Goal: Transaction & Acquisition: Purchase product/service

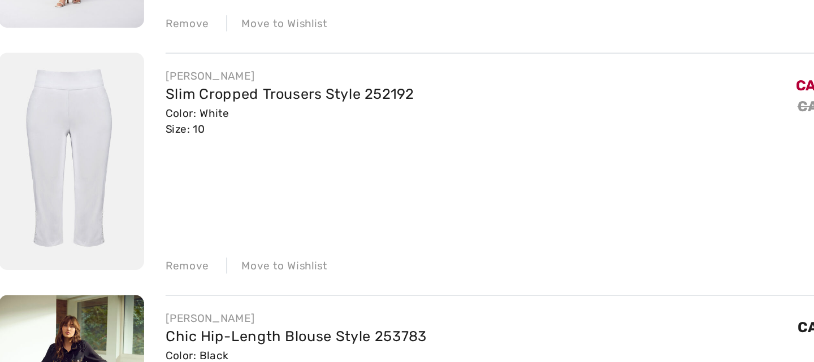
scroll to position [617, 0]
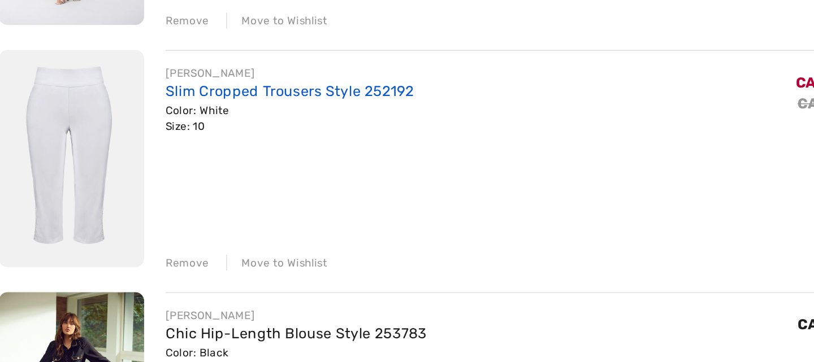
click at [135, 195] on link "Slim Cropped Trousers Style 252192" at bounding box center [190, 190] width 157 height 11
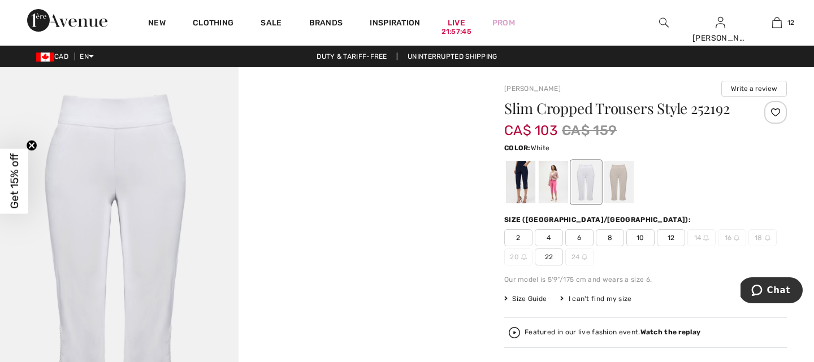
click at [586, 172] on div at bounding box center [586, 182] width 29 height 42
click at [512, 185] on div at bounding box center [520, 182] width 29 height 42
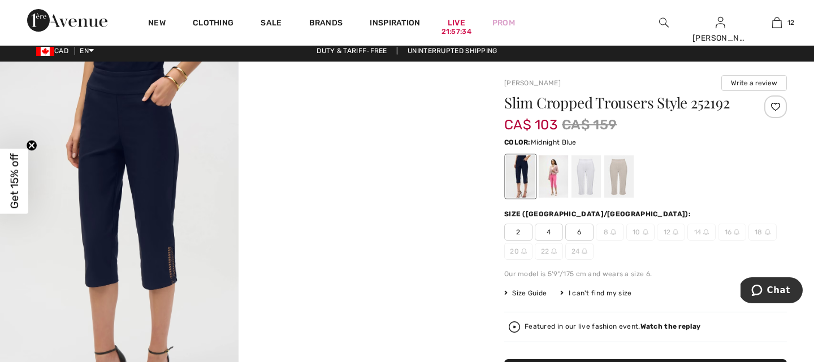
scroll to position [8, 0]
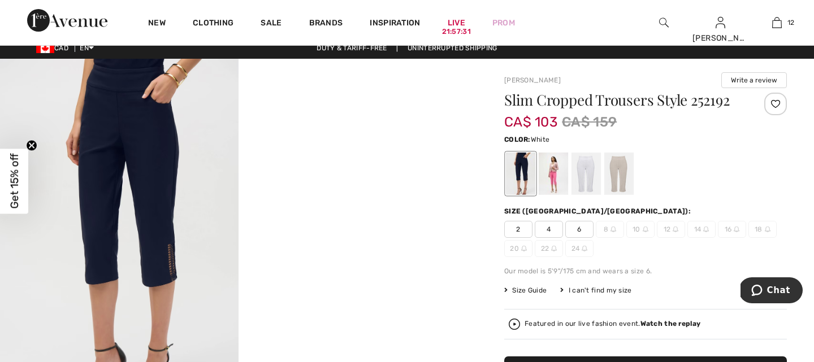
click at [581, 176] on div at bounding box center [586, 174] width 29 height 42
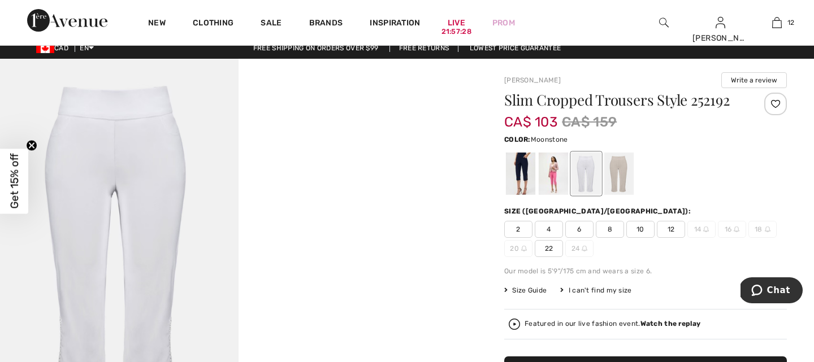
click at [626, 173] on div at bounding box center [618, 174] width 29 height 42
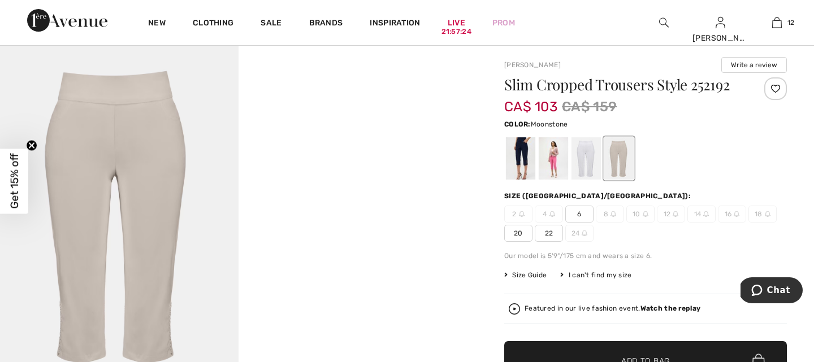
scroll to position [25, 0]
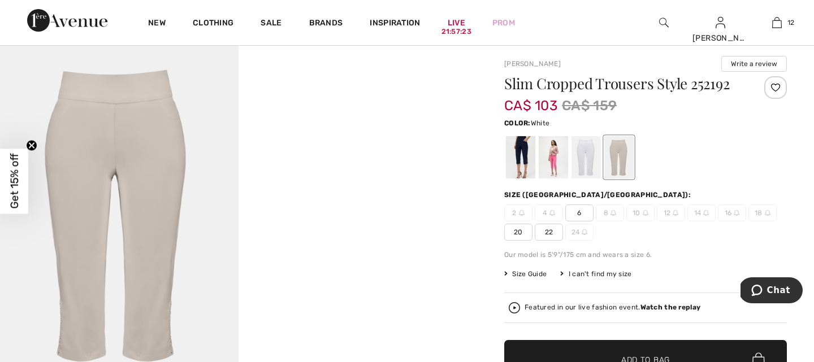
click at [577, 158] on div at bounding box center [586, 157] width 29 height 42
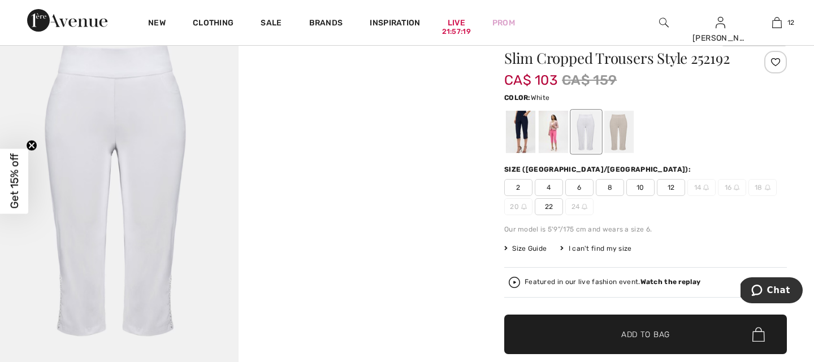
scroll to position [53, 0]
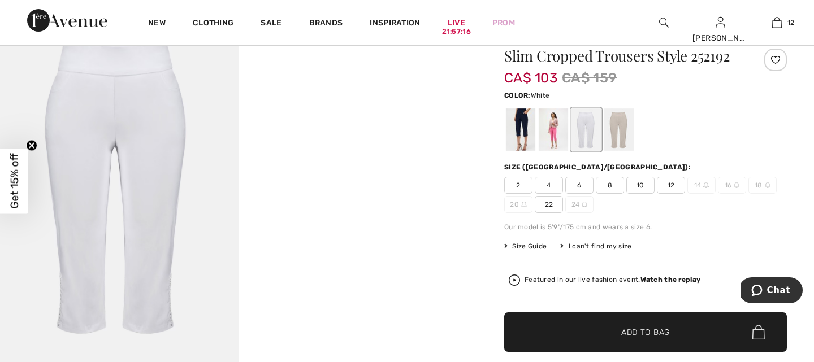
click at [673, 185] on span "12" at bounding box center [671, 185] width 28 height 17
click at [651, 327] on span "Add to Bag" at bounding box center [645, 333] width 49 height 12
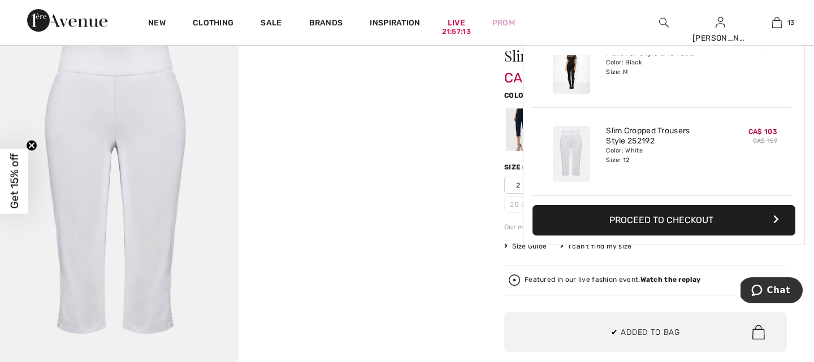
scroll to position [1005, 0]
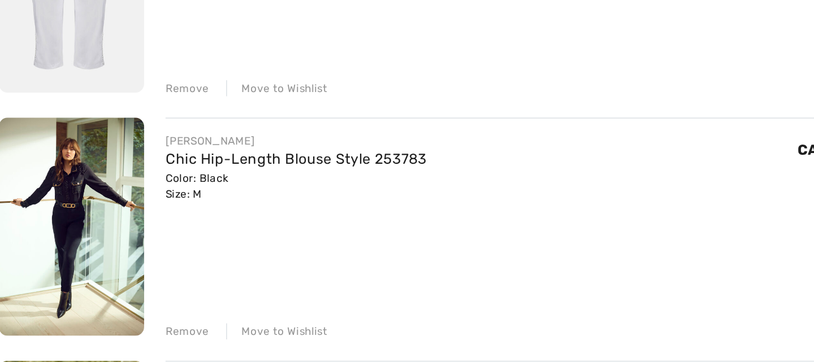
click at [52, 274] on img at bounding box center [53, 276] width 92 height 138
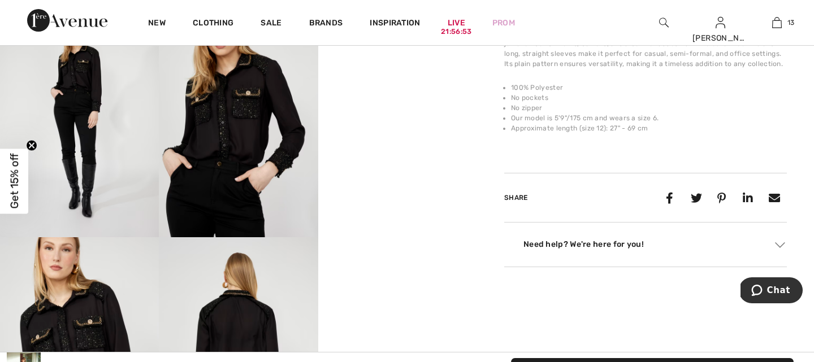
scroll to position [461, 0]
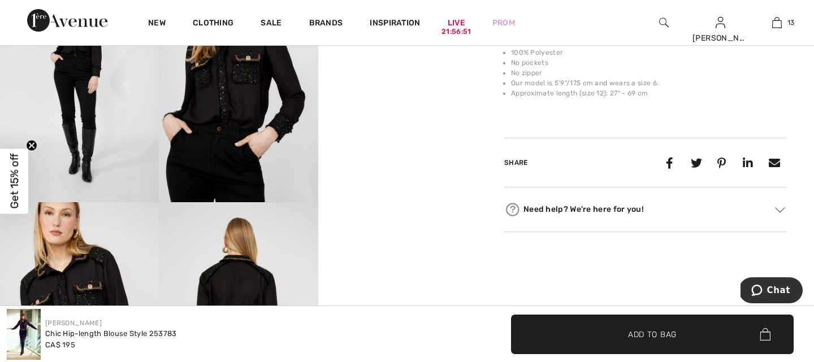
click at [392, 44] on video "Your browser does not support the video tag." at bounding box center [397, 4] width 159 height 80
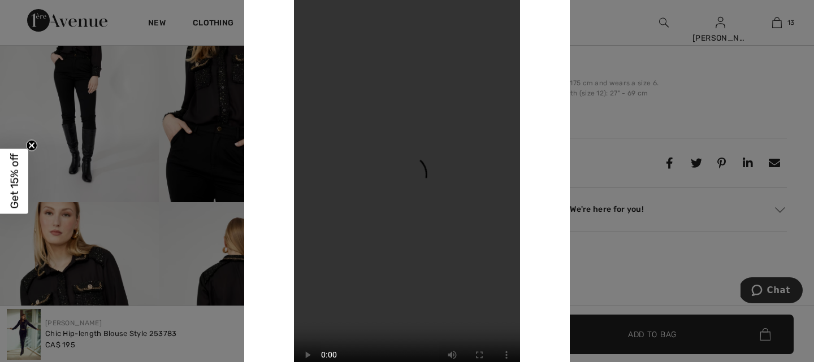
scroll to position [464, 0]
click at [598, 111] on div at bounding box center [407, 181] width 814 height 362
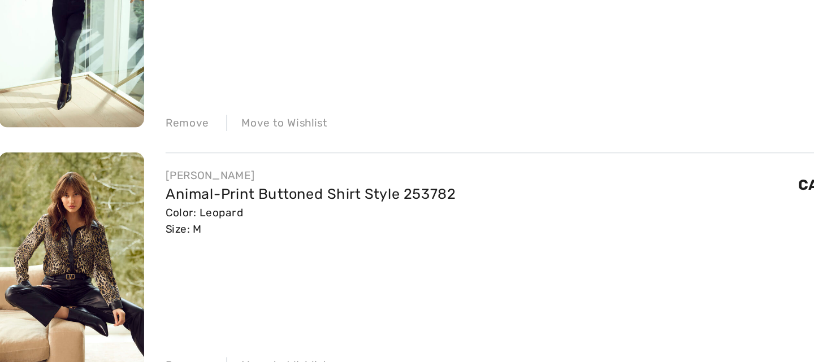
click at [42, 290] on img at bounding box center [53, 298] width 92 height 138
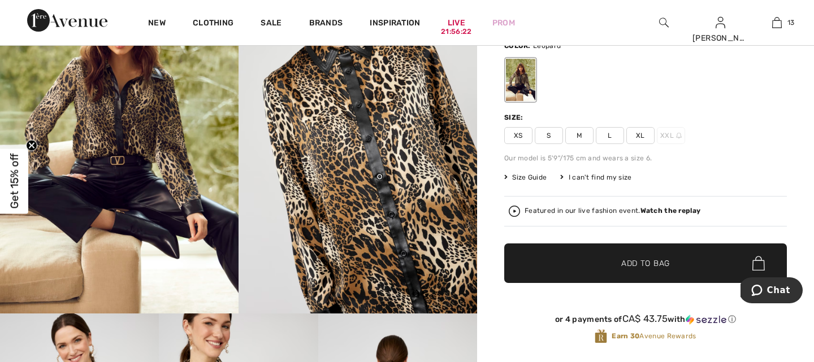
scroll to position [102, 0]
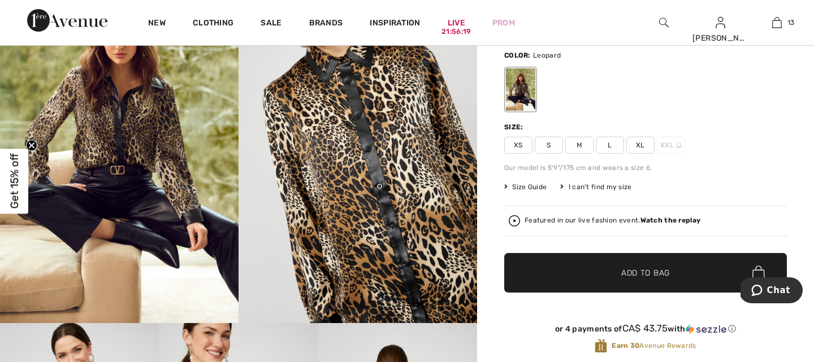
click at [579, 140] on span "M" at bounding box center [579, 145] width 28 height 17
click at [634, 265] on span "✔ Added to Bag Add to Bag" at bounding box center [645, 273] width 283 height 40
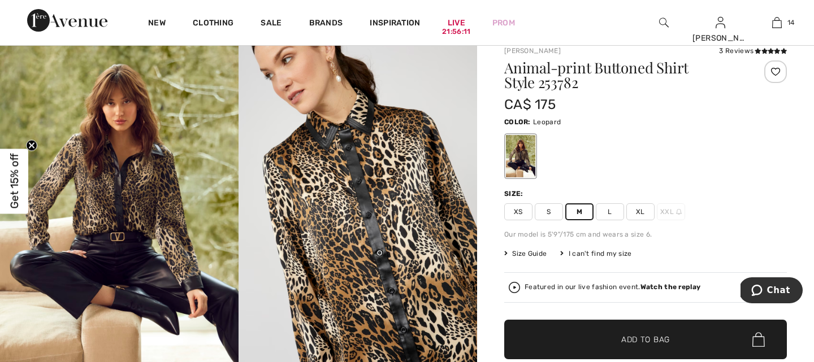
scroll to position [0, 0]
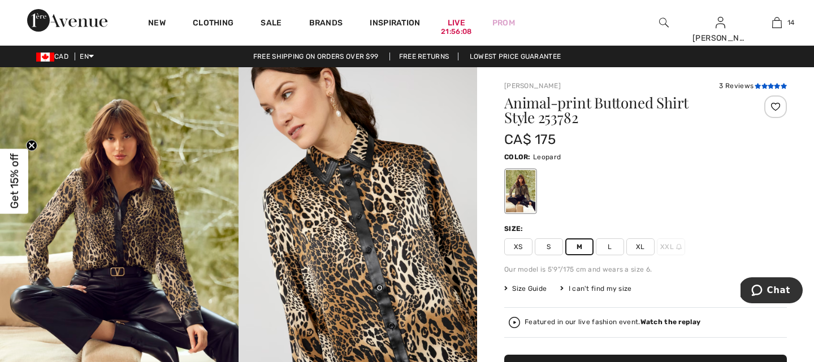
click at [765, 87] on icon at bounding box center [764, 86] width 6 height 6
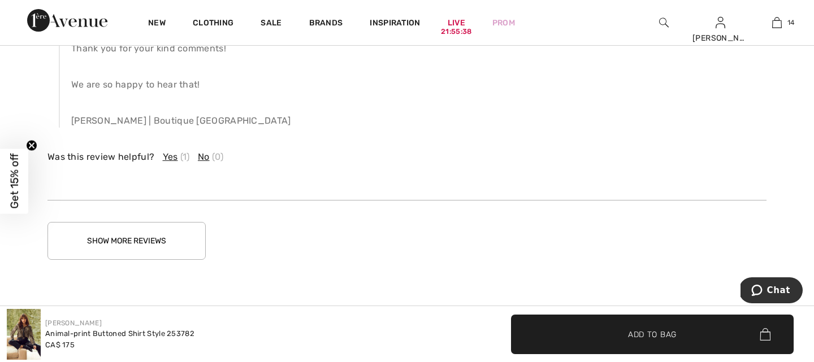
scroll to position [1918, 0]
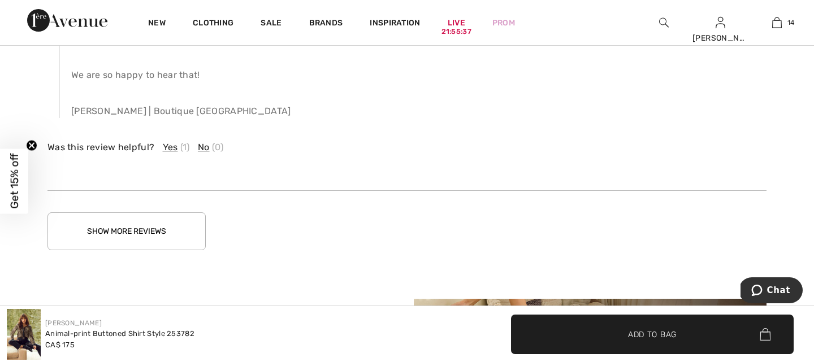
click at [154, 228] on button "Show More Reviews" at bounding box center [126, 232] width 158 height 38
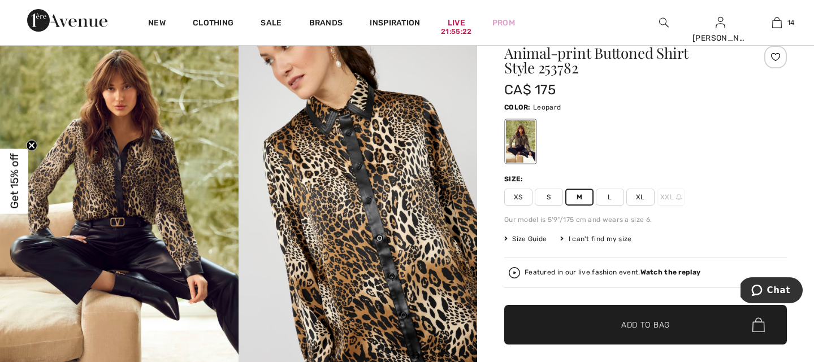
scroll to position [50, 0]
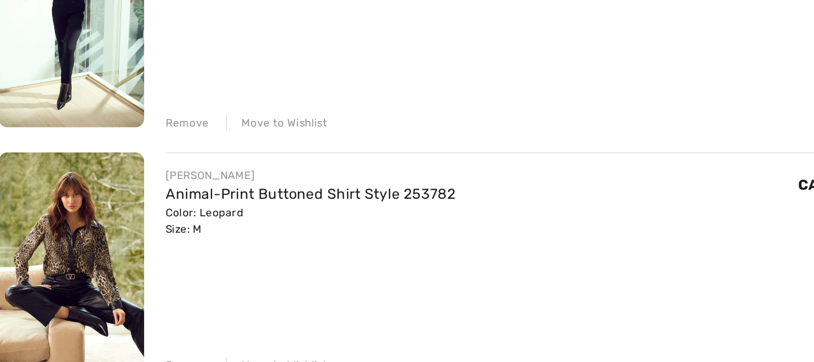
scroll to position [822, 0]
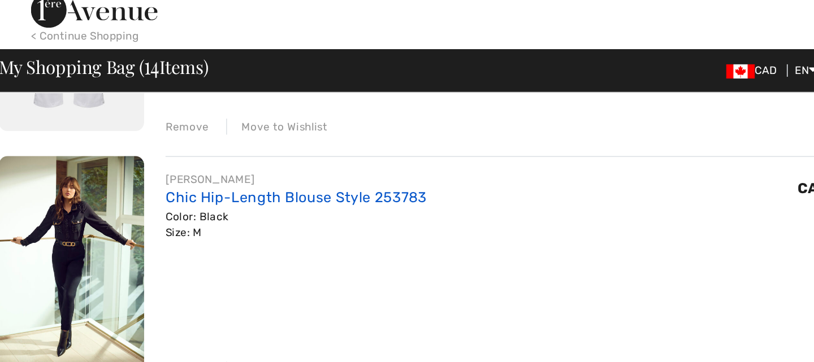
click at [148, 139] on link "Chic Hip-Length Blouse Style 253783" at bounding box center [195, 139] width 166 height 11
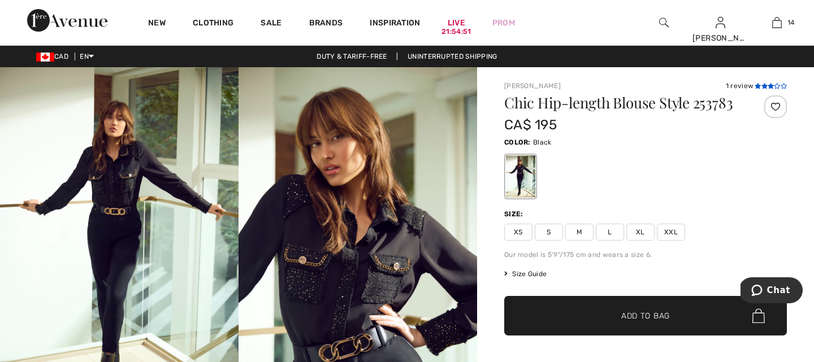
click at [756, 85] on icon at bounding box center [758, 86] width 6 height 6
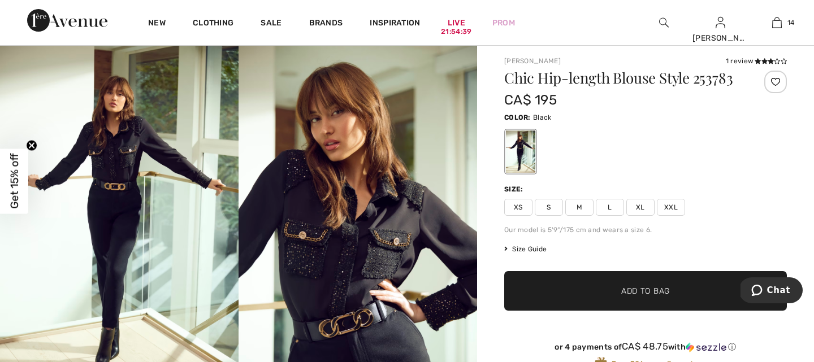
scroll to position [25, 0]
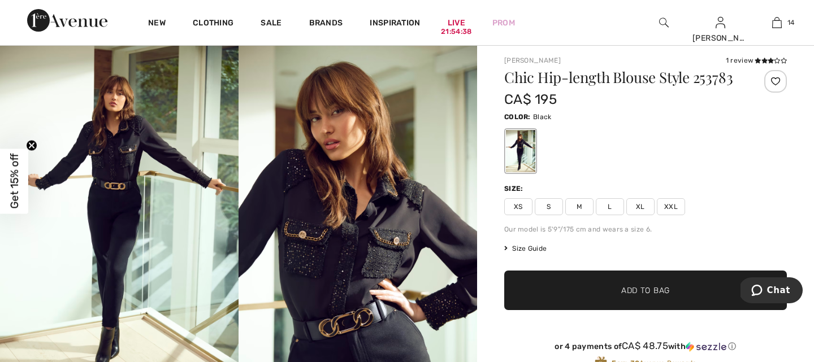
click at [362, 250] on img at bounding box center [358, 221] width 239 height 358
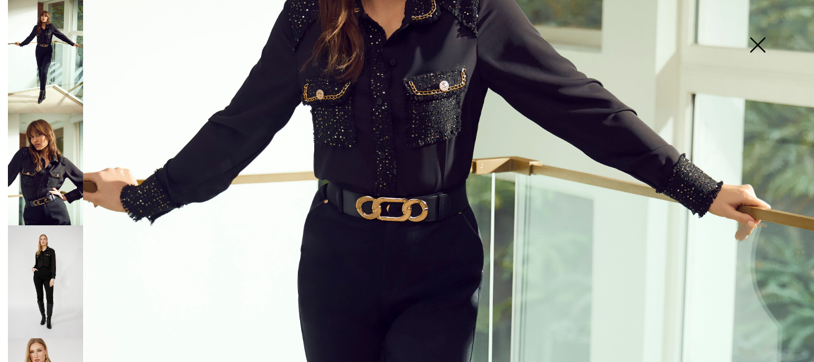
scroll to position [284, 0]
click at [756, 42] on img at bounding box center [757, 46] width 57 height 58
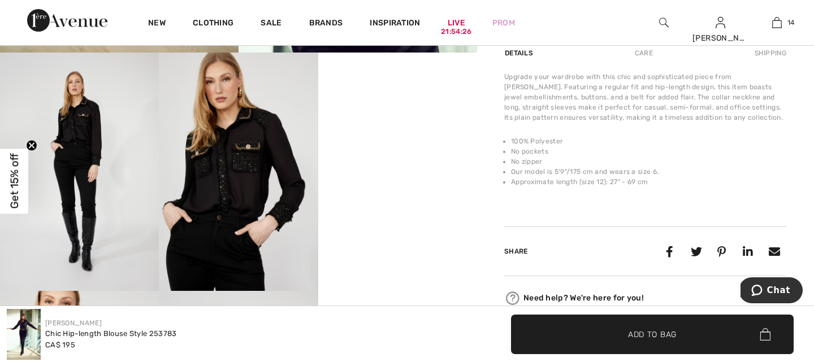
scroll to position [376, 0]
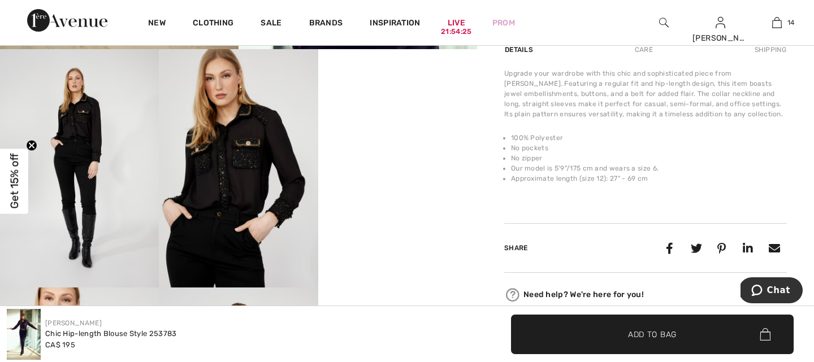
click at [80, 198] on img at bounding box center [79, 168] width 159 height 239
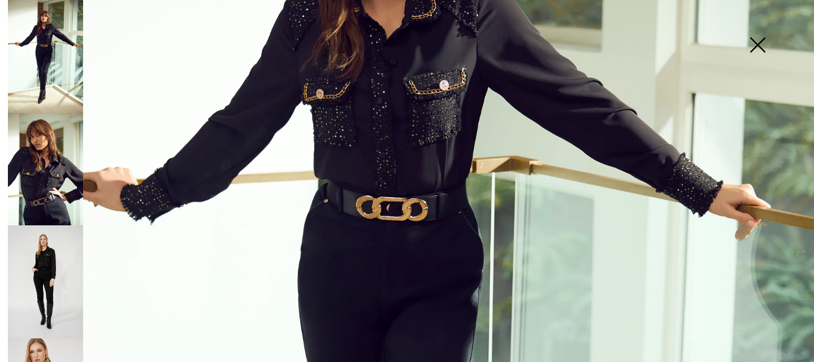
click at [716, 237] on img at bounding box center [407, 326] width 814 height 1221
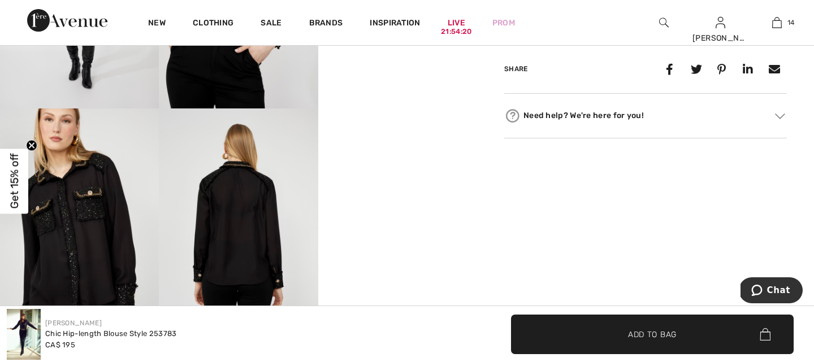
scroll to position [624, 0]
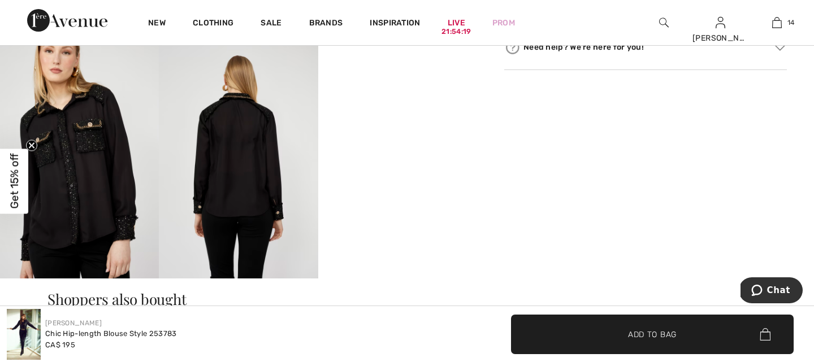
click at [80, 205] on img at bounding box center [79, 159] width 159 height 239
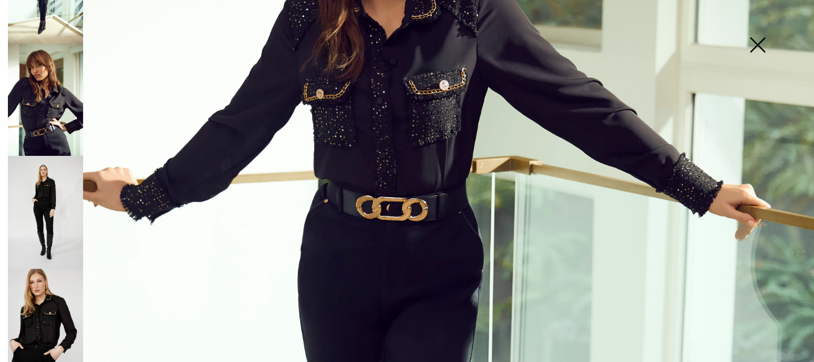
scroll to position [73, 0]
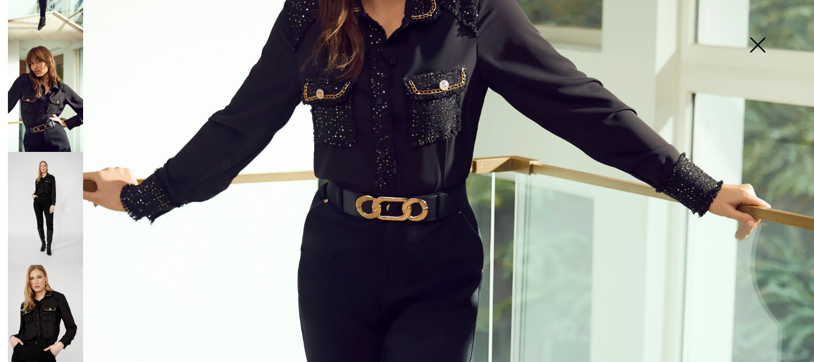
click at [33, 191] on img at bounding box center [45, 208] width 75 height 113
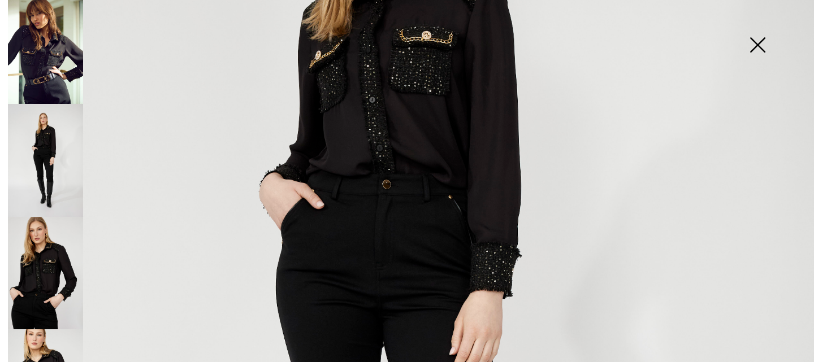
scroll to position [127, 0]
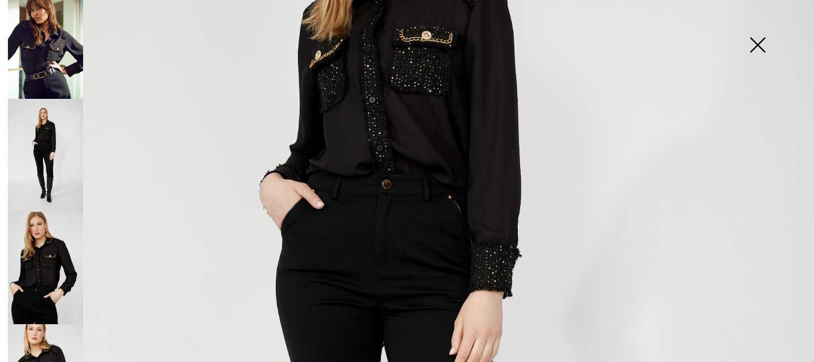
click at [36, 250] on img at bounding box center [45, 268] width 75 height 113
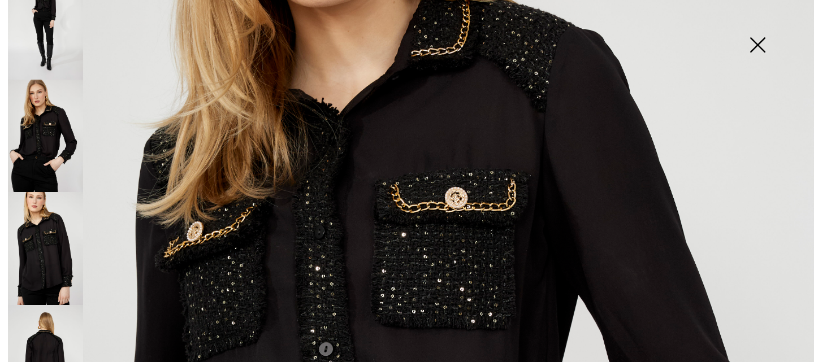
scroll to position [289, 0]
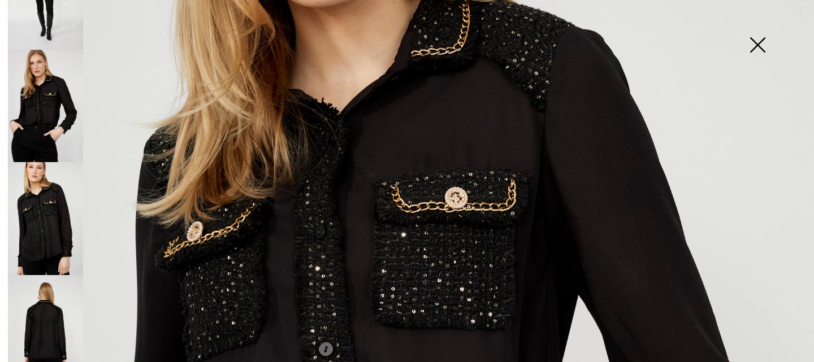
click at [49, 186] on img at bounding box center [45, 218] width 75 height 113
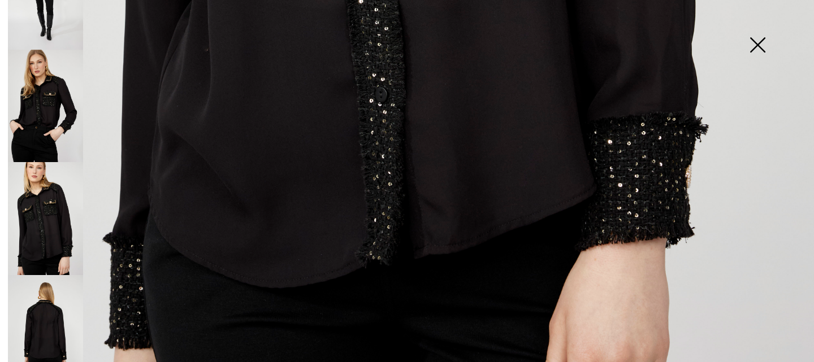
scroll to position [787, 0]
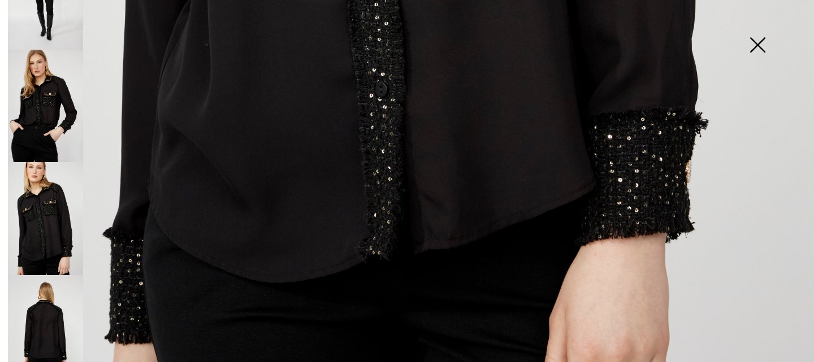
click at [759, 44] on img at bounding box center [757, 46] width 57 height 58
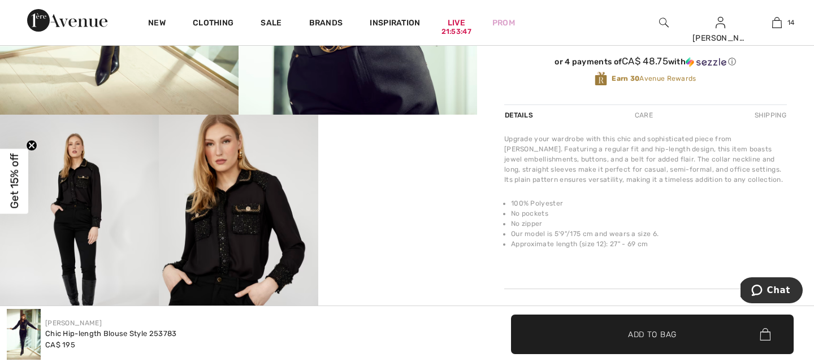
scroll to position [309, 0]
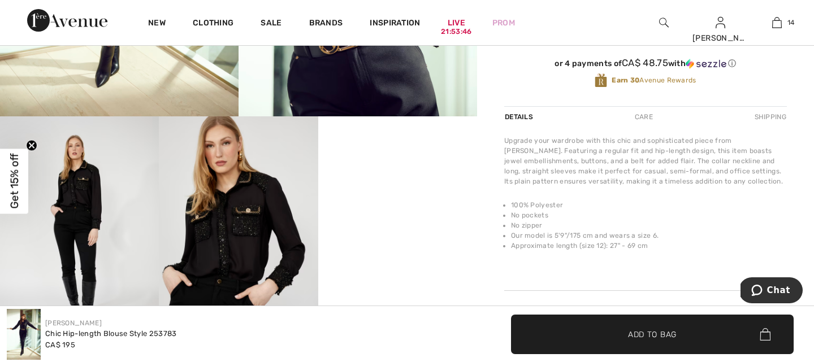
click at [518, 116] on div "Details" at bounding box center [520, 117] width 32 height 20
click at [382, 196] on video "Your browser does not support the video tag." at bounding box center [397, 156] width 159 height 80
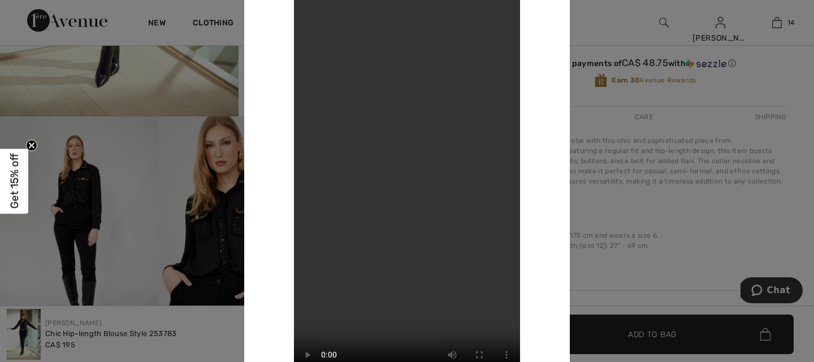
click at [613, 204] on div at bounding box center [407, 181] width 814 height 362
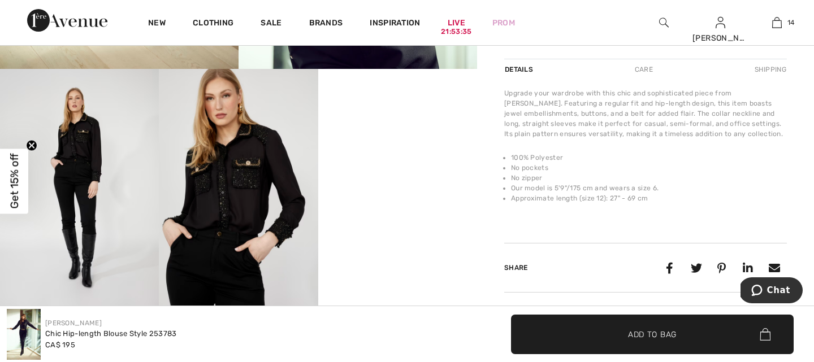
scroll to position [357, 0]
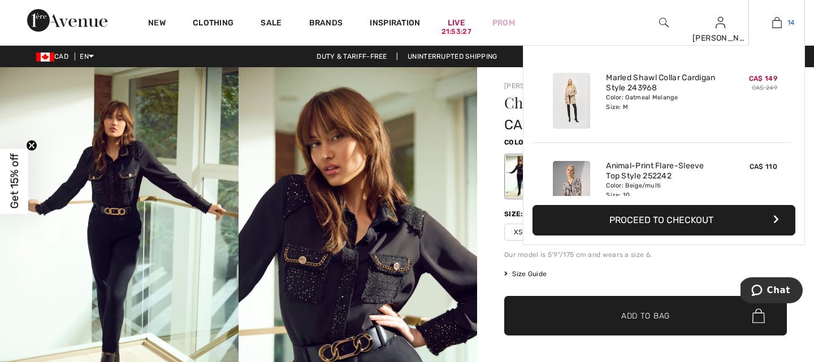
click at [778, 20] on img at bounding box center [777, 23] width 10 height 14
click at [637, 85] on link "Marled Shawl Collar Cardigan Style 243968" at bounding box center [661, 83] width 111 height 20
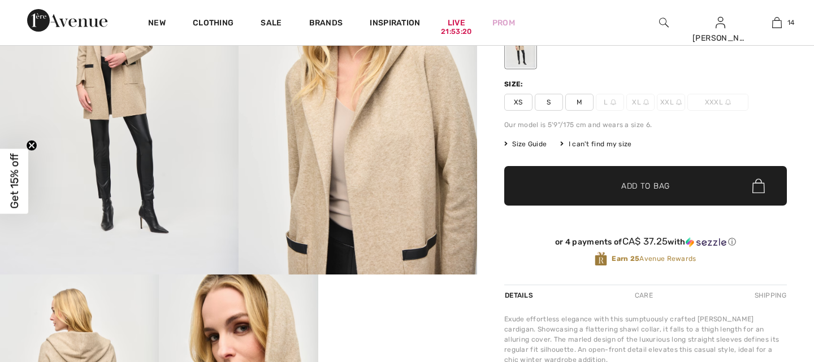
checkbox input "true"
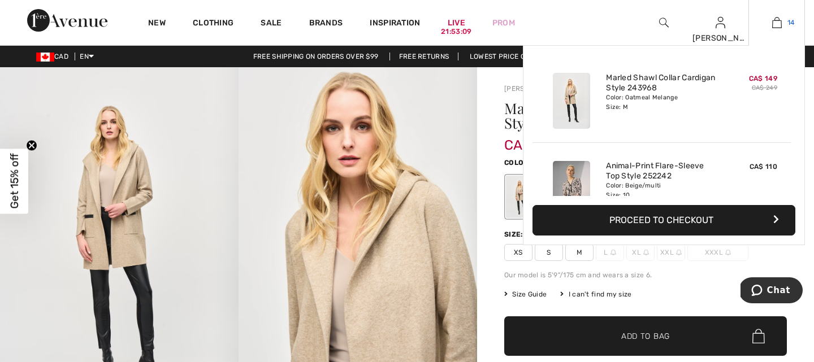
click at [774, 24] on img at bounding box center [777, 23] width 10 height 14
click at [620, 112] on div "Marled Shawl Collar Cardigan Style 243968 Color: Oatmeal Melange Size: M" at bounding box center [661, 100] width 120 height 65
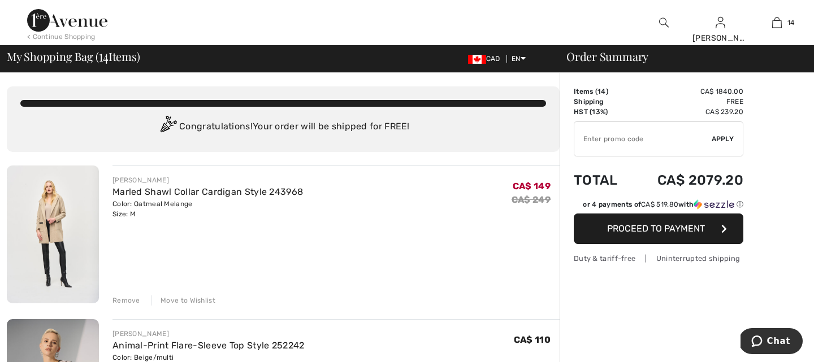
checkbox input "true"
click at [127, 297] on div "Remove" at bounding box center [126, 301] width 28 height 10
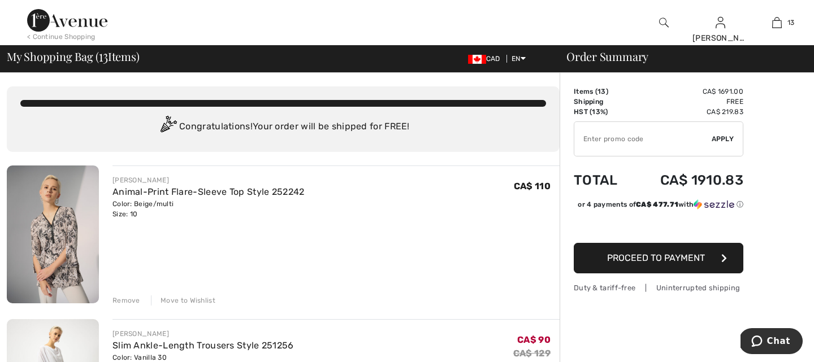
click at [125, 297] on div "Remove" at bounding box center [126, 301] width 28 height 10
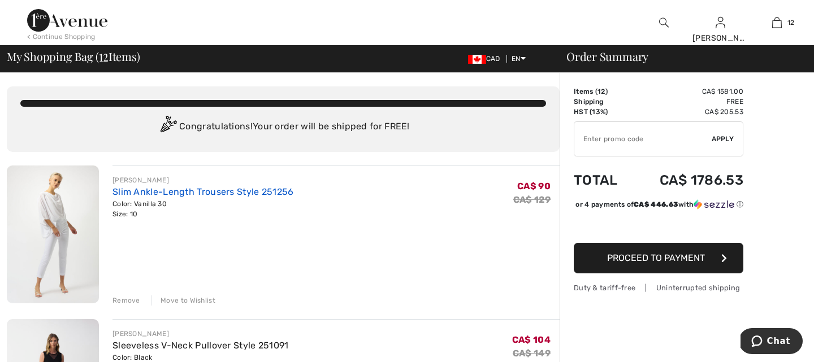
click at [201, 193] on link "Slim Ankle-Length Trousers Style 251256" at bounding box center [202, 192] width 181 height 11
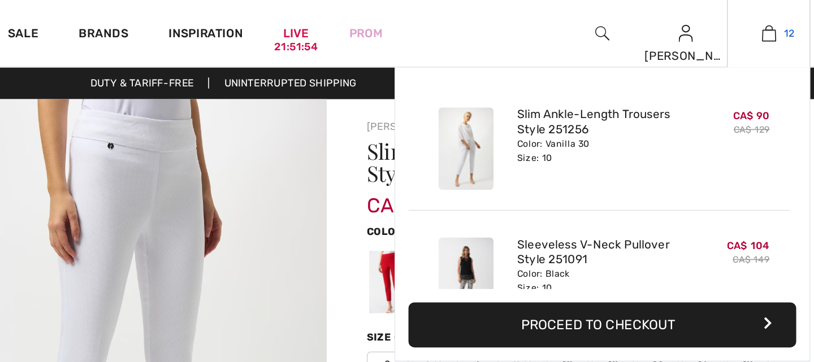
click at [773, 25] on img at bounding box center [777, 23] width 10 height 14
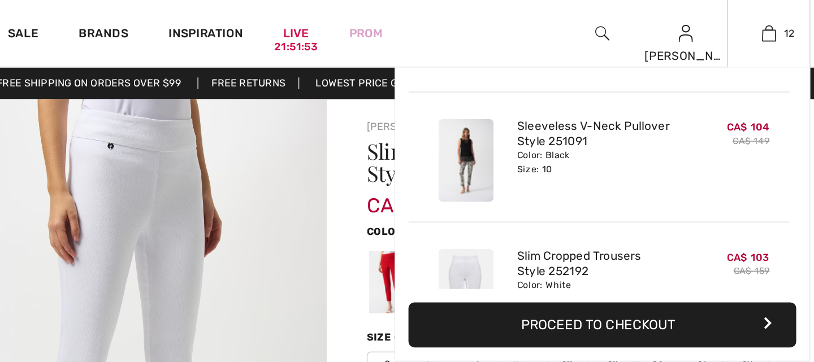
scroll to position [86, 0]
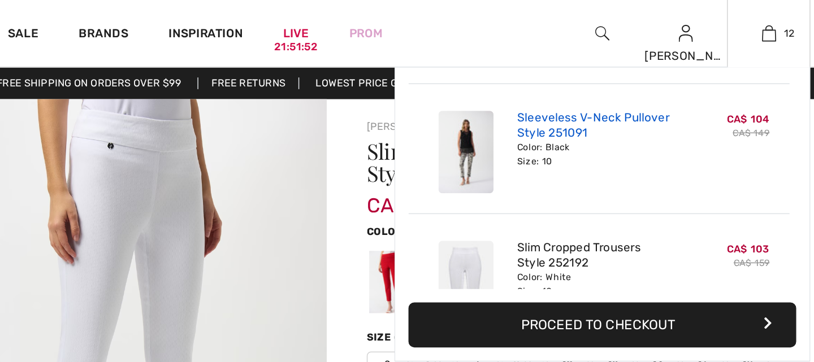
click at [612, 91] on link "Sleeveless V-Neck Pullover Style 251091" at bounding box center [661, 85] width 111 height 20
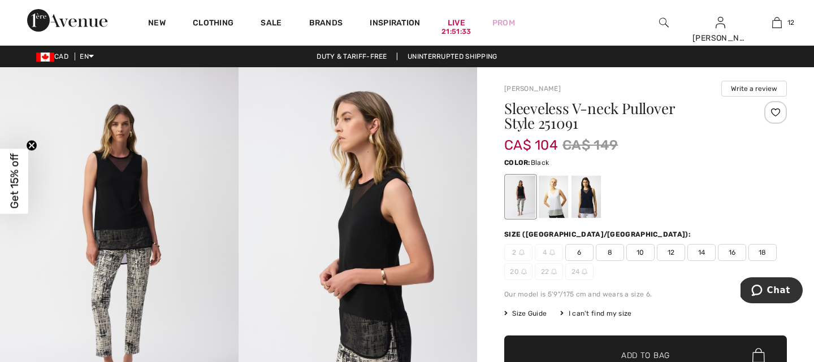
click at [429, 197] on img at bounding box center [358, 246] width 239 height 358
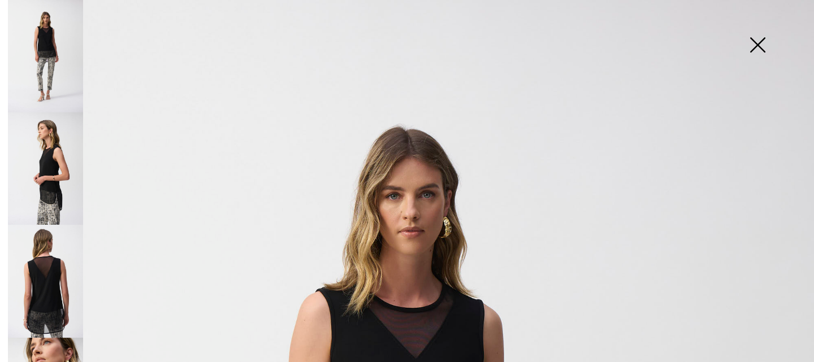
click at [756, 43] on img at bounding box center [757, 46] width 57 height 58
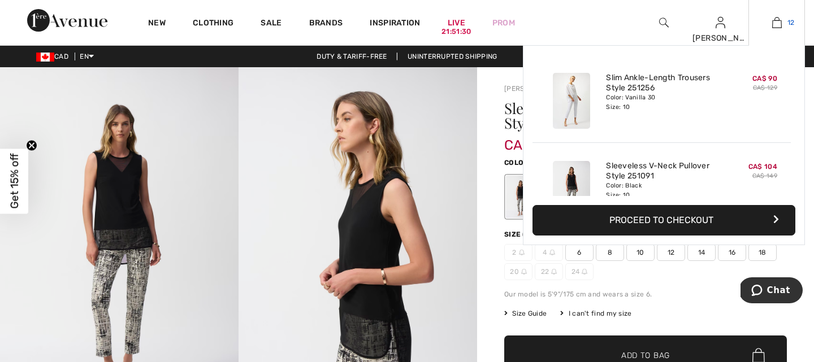
click at [769, 20] on link "12" at bounding box center [776, 23] width 55 height 14
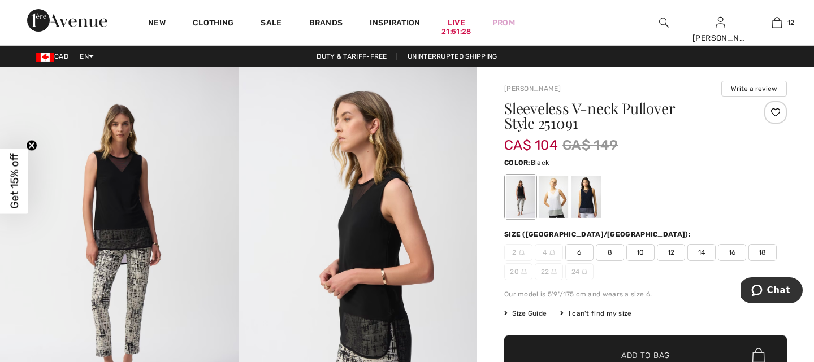
scroll to position [62, 0]
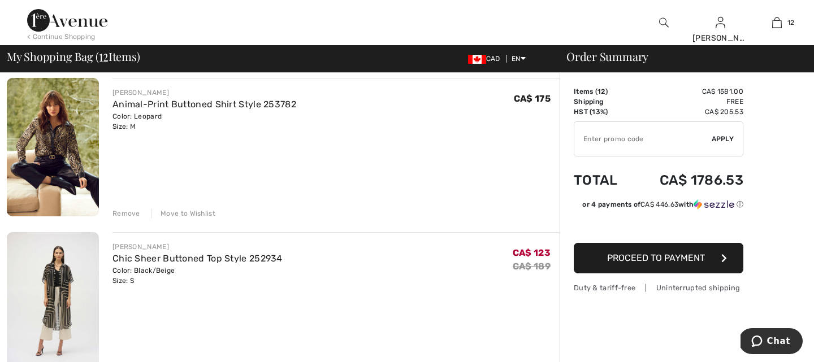
scroll to position [713, 0]
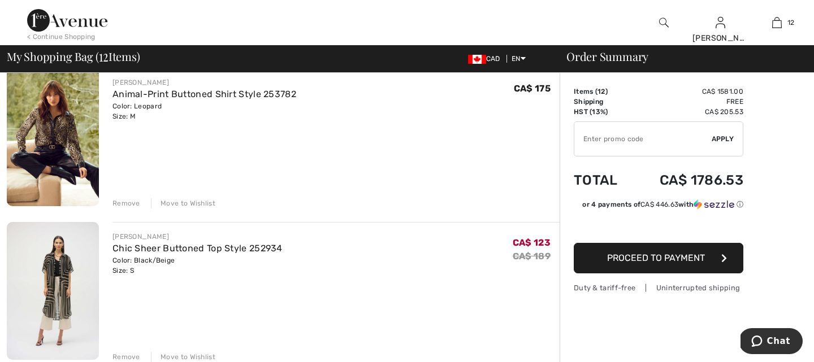
click at [206, 259] on div "Color: Black/Beige Size: S" at bounding box center [197, 266] width 170 height 20
click at [187, 249] on link "Chic Sheer Buttoned Top Style 252934" at bounding box center [197, 248] width 170 height 11
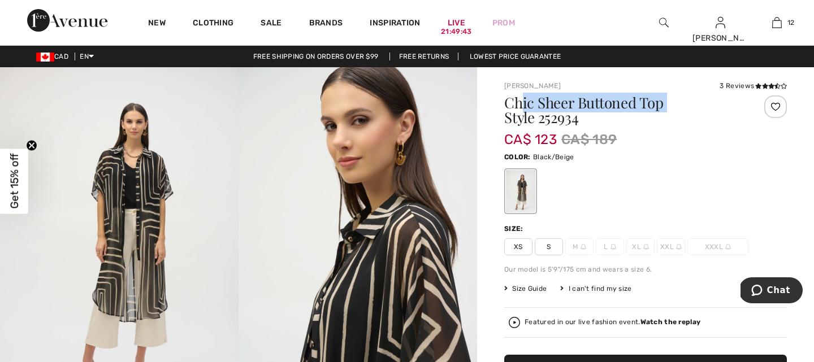
drag, startPoint x: 506, startPoint y: 116, endPoint x: 523, endPoint y: 109, distance: 18.5
click at [523, 109] on h1 "Chic Sheer Buttoned Top Style 252934" at bounding box center [622, 110] width 236 height 29
click at [512, 109] on h1 "Chic Sheer Buttoned Top Style 252934" at bounding box center [622, 110] width 236 height 29
drag, startPoint x: 502, startPoint y: 118, endPoint x: 504, endPoint y: 110, distance: 7.5
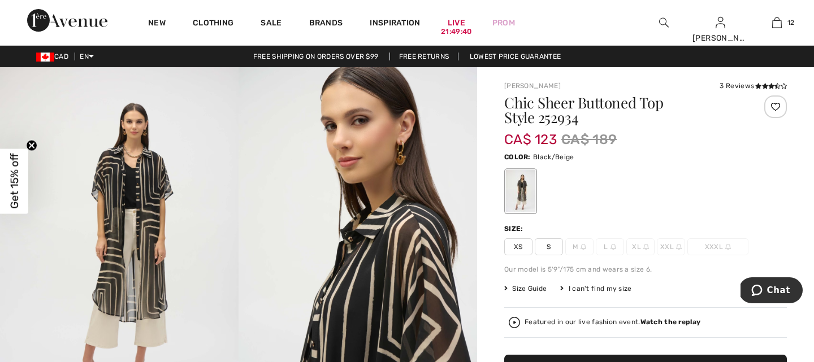
click at [504, 114] on h1 "Chic Sheer Buttoned Top Style 252934" at bounding box center [622, 110] width 236 height 29
drag, startPoint x: 504, startPoint y: 114, endPoint x: 578, endPoint y: 116, distance: 73.5
click at [578, 116] on h1 "Chic Sheer Buttoned Top Style 252934" at bounding box center [622, 110] width 236 height 29
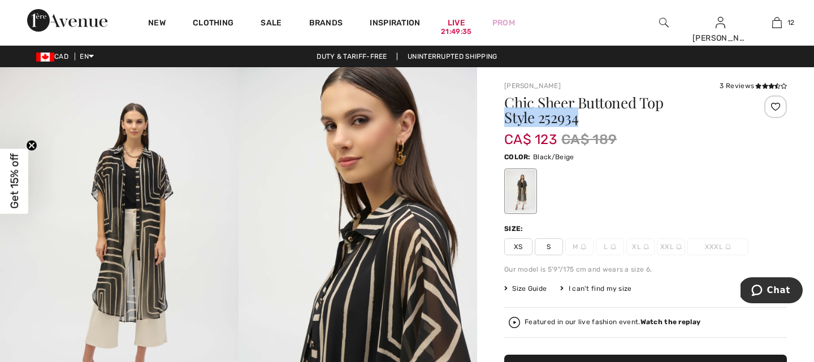
copy div "Style 252934"
